Goal: Navigation & Orientation: Find specific page/section

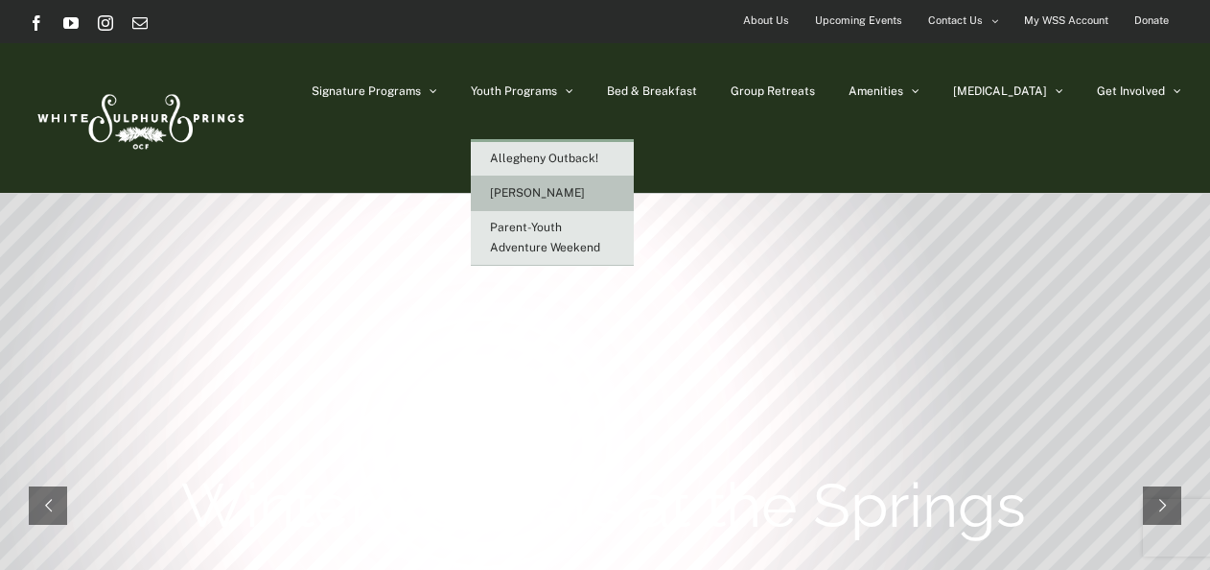
click at [585, 197] on span "[PERSON_NAME]" at bounding box center [537, 192] width 95 height 13
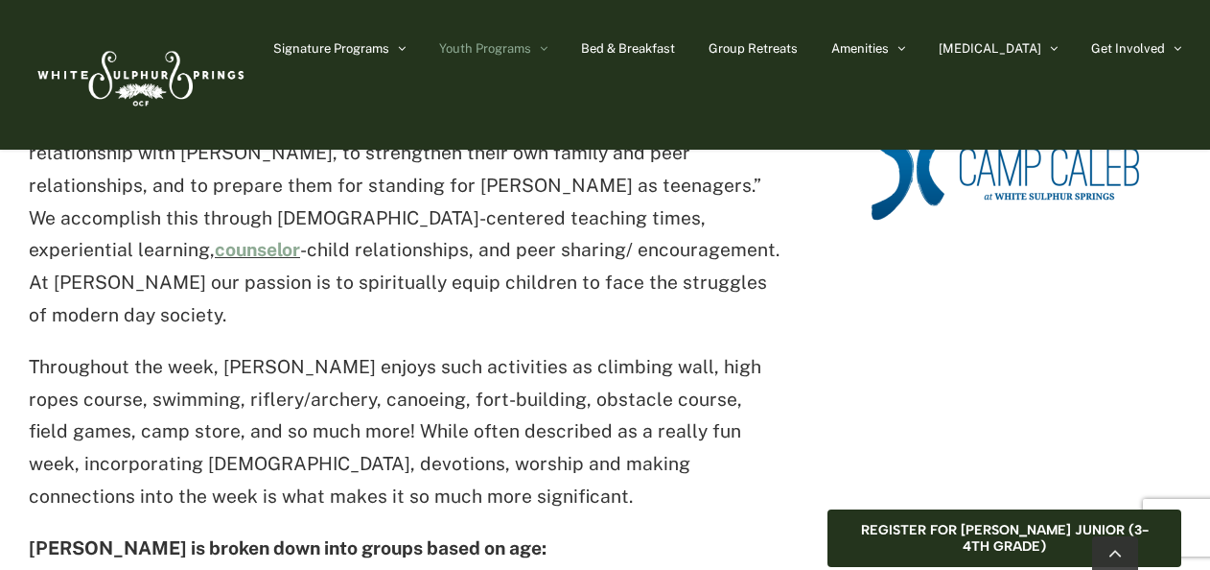
scroll to position [575, 0]
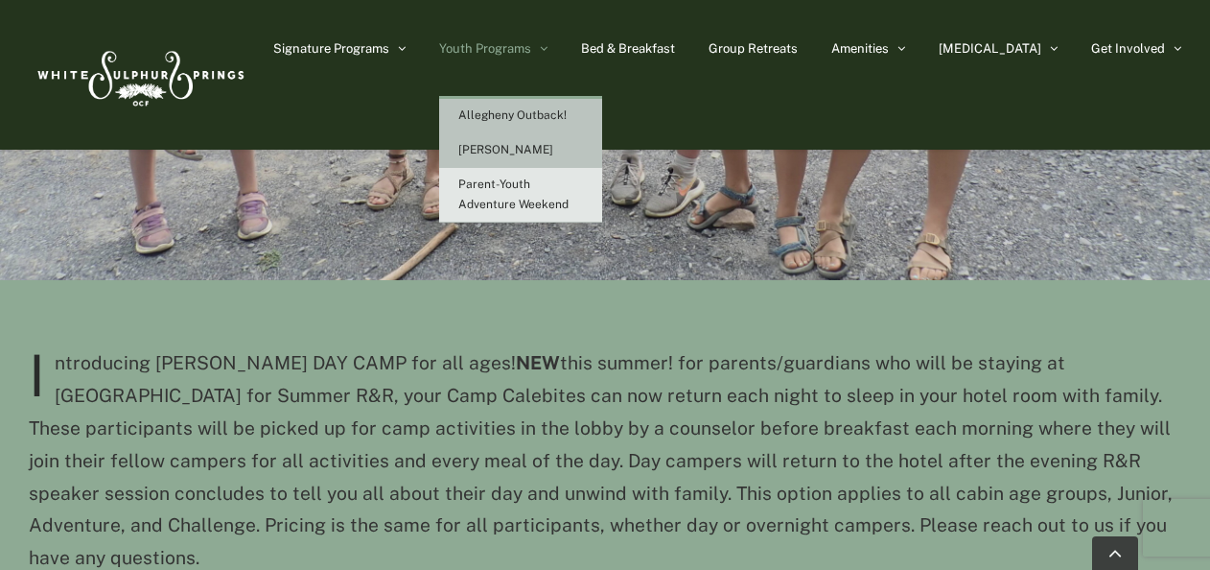
click at [567, 109] on span "Allegheny Outback!" at bounding box center [512, 114] width 108 height 13
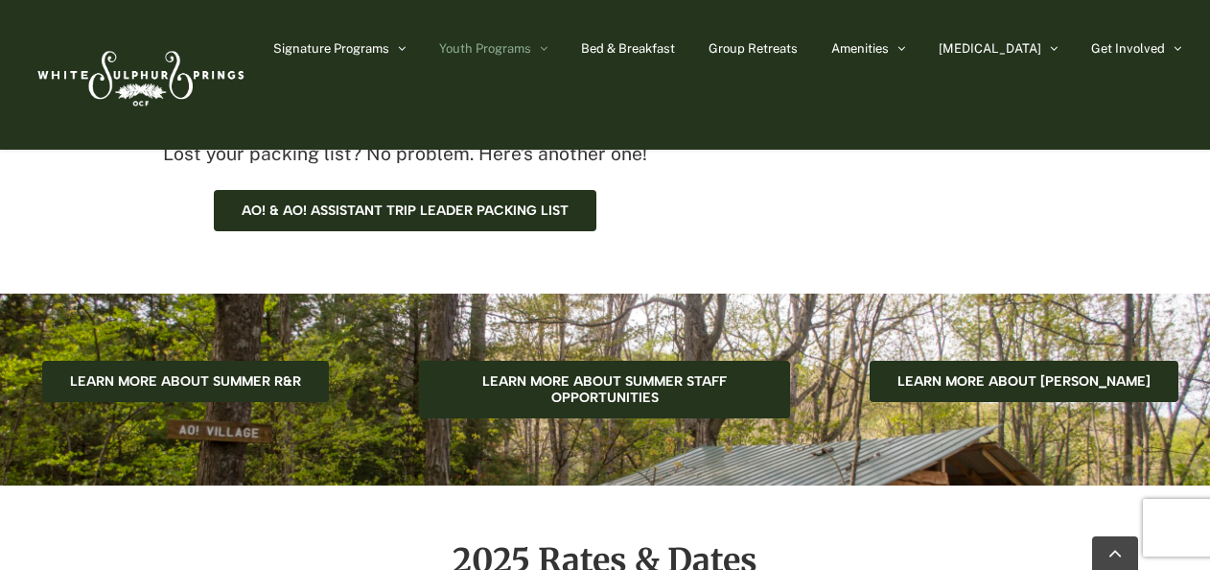
scroll to position [959, 0]
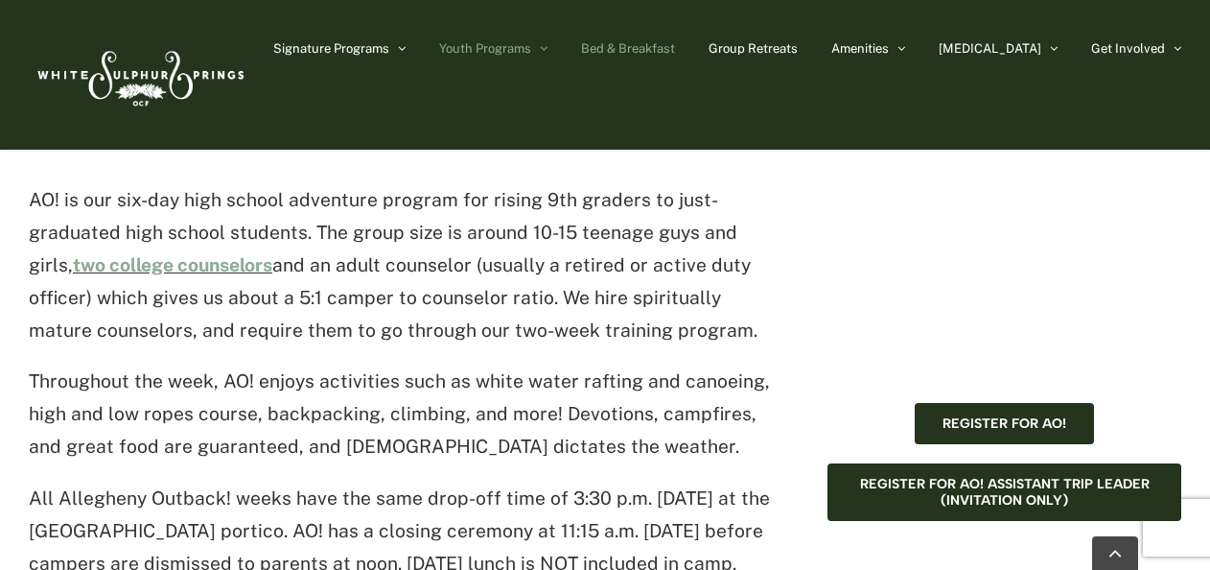
click at [659, 49] on span "Bed & Breakfast" at bounding box center [628, 48] width 94 height 12
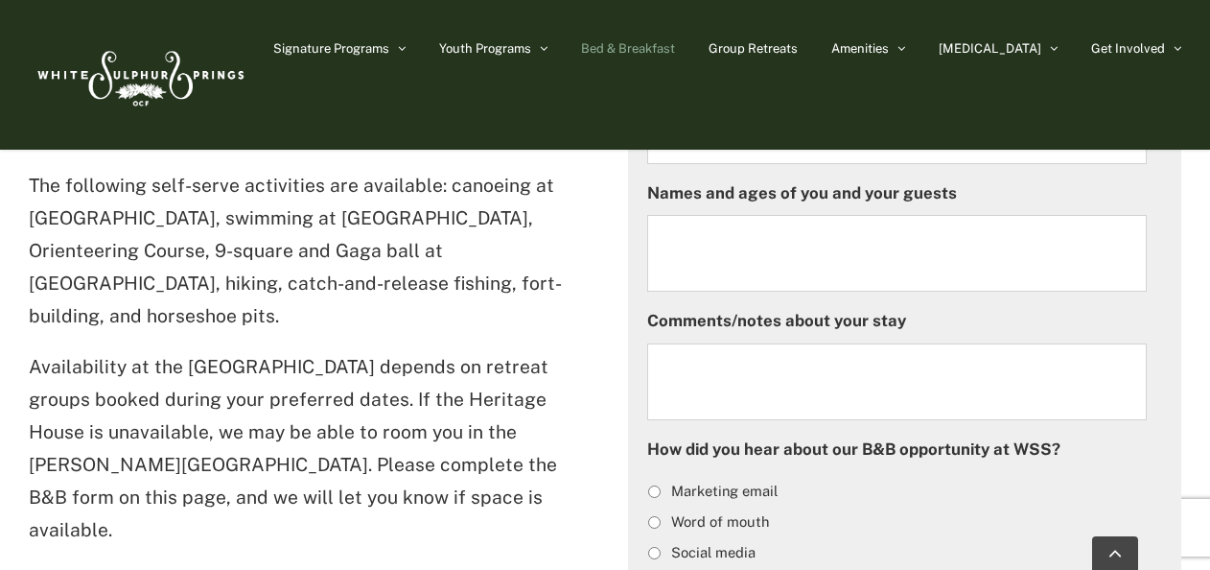
scroll to position [575, 0]
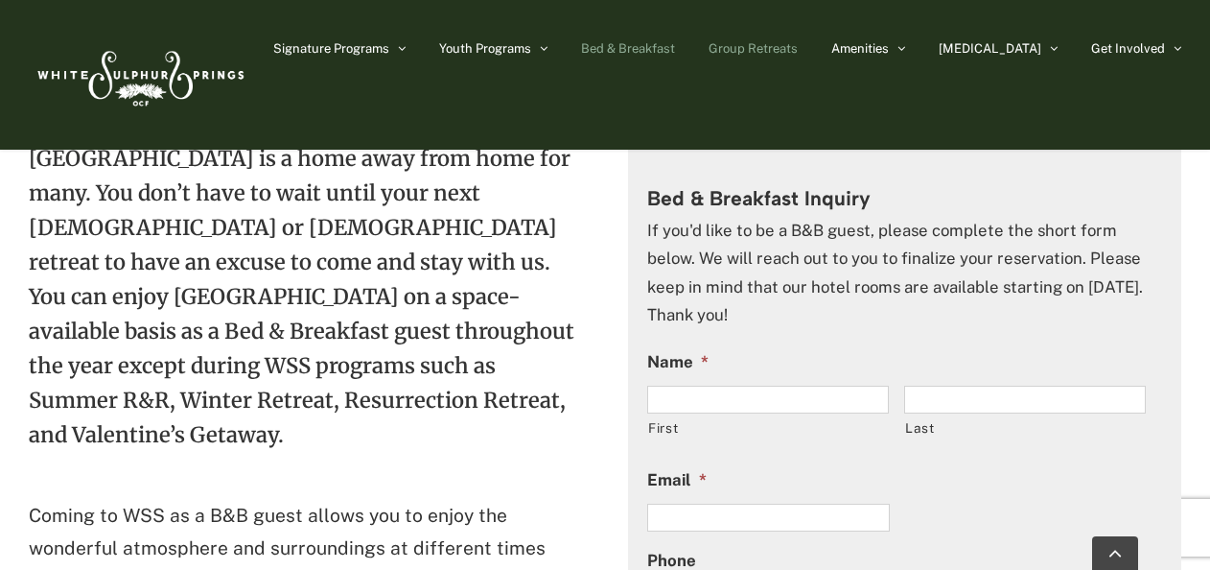
click at [790, 44] on span "Group Retreats" at bounding box center [753, 48] width 89 height 12
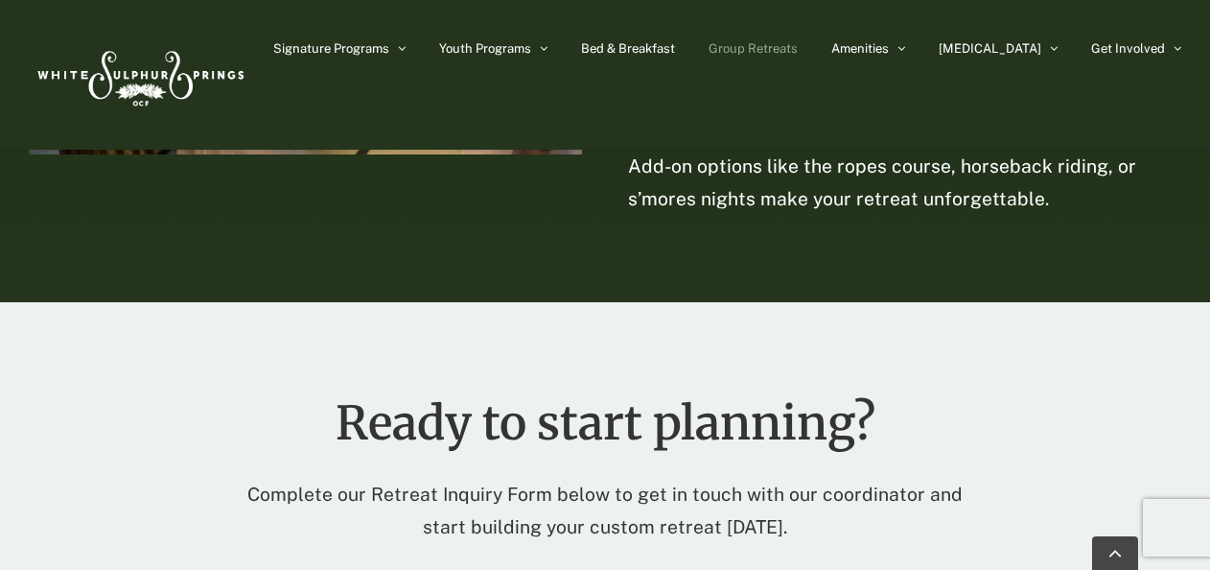
scroll to position [4123, 0]
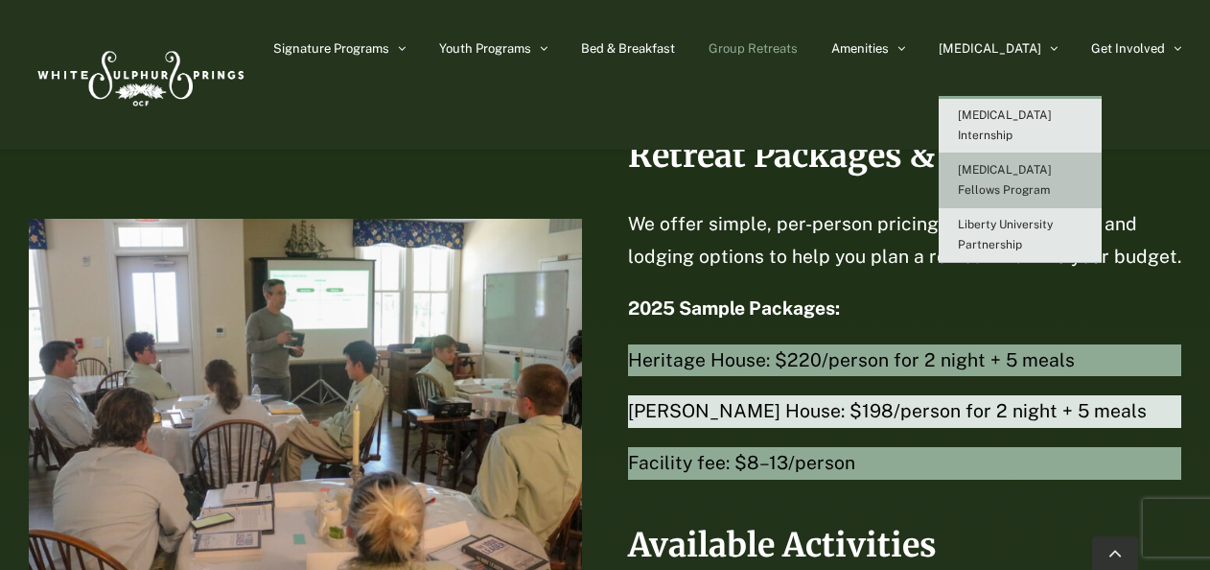
click at [1052, 163] on span "[MEDICAL_DATA] Fellows Program" at bounding box center [1005, 180] width 94 height 34
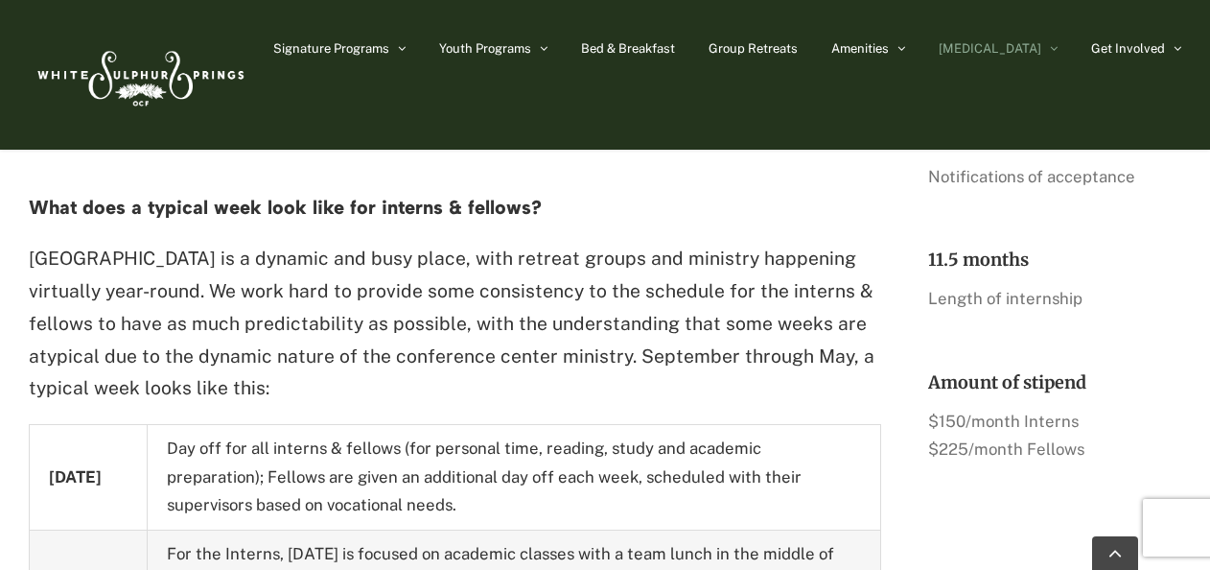
scroll to position [1438, 0]
